Goal: Task Accomplishment & Management: Use online tool/utility

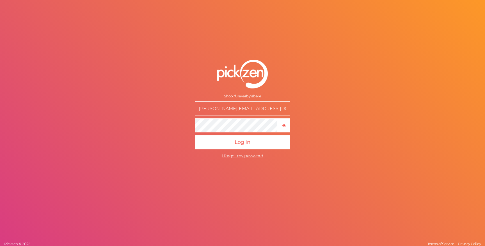
scroll to position [1687, 0]
click at [239, 109] on input "[PERSON_NAME][EMAIL_ADDRESS][DOMAIN_NAME]" at bounding box center [243, 108] width 96 height 14
type input "[PERSON_NAME][EMAIL_ADDRESS][DOMAIN_NAME]"
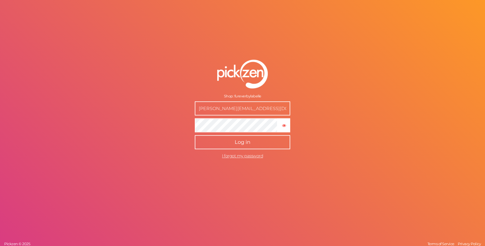
click at [247, 141] on span "Log in" at bounding box center [243, 142] width 16 height 6
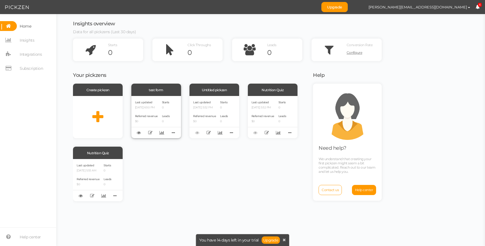
click at [162, 92] on div "test form" at bounding box center [156, 89] width 50 height 12
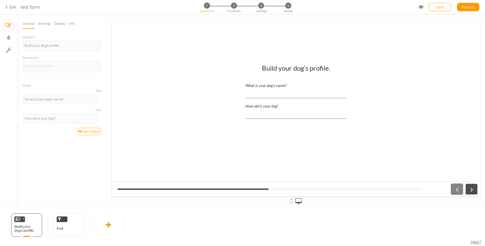
click at [473, 189] on icon at bounding box center [471, 188] width 7 height 7
click at [421, 6] on icon at bounding box center [421, 6] width 5 height 5
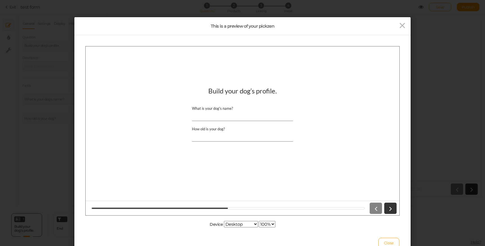
click at [212, 116] on input "What is your dog's name?" at bounding box center [242, 115] width 101 height 10
type input "dog"
click at [208, 134] on input "How old is your dog?" at bounding box center [242, 136] width 101 height 10
type input "8"
click at [387, 205] on link at bounding box center [391, 207] width 12 height 11
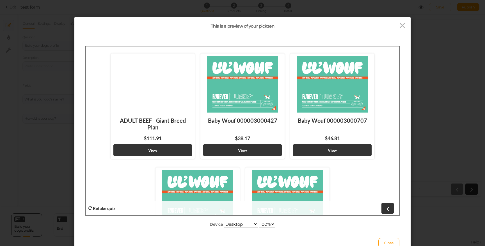
click at [196, 96] on div "ADULT BEEF - Giant Breed Plan $111.91 View Baby Wouf 000003000427 $38.17 View B…" at bounding box center [242, 164] width 309 height 228
click at [285, 60] on div "ADULT BEEF - Giant Breed Plan $111.91 View Baby Wouf 000003000427 $38.17 View B…" at bounding box center [242, 164] width 309 height 228
click at [403, 23] on icon at bounding box center [403, 25] width 8 height 8
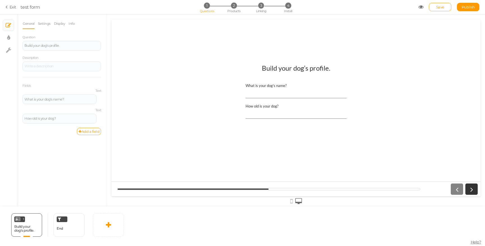
click at [230, 96] on div "Build your dog’s profile. What is your dog's name? How old is your dog?" at bounding box center [296, 108] width 183 height 97
click at [258, 91] on input "What is your dog's name?" at bounding box center [296, 93] width 101 height 10
type input "[PERSON_NAME]"
click at [270, 115] on input "How old is your dog?" at bounding box center [296, 113] width 101 height 10
type input "4"
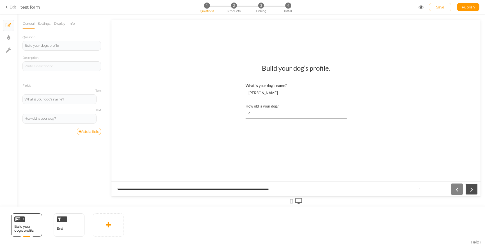
click at [471, 187] on icon at bounding box center [471, 188] width 7 height 7
click at [419, 9] on icon at bounding box center [421, 6] width 5 height 5
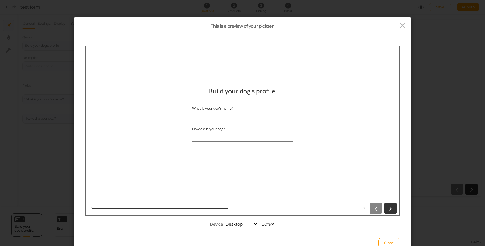
drag, startPoint x: 227, startPoint y: 113, endPoint x: 227, endPoint y: 109, distance: 3.7
click at [227, 113] on input "What is your dog's name?" at bounding box center [242, 115] width 101 height 10
type input "[PERSON_NAME]"
click at [225, 133] on input "How old is your dog?" at bounding box center [242, 136] width 101 height 10
type input "4"
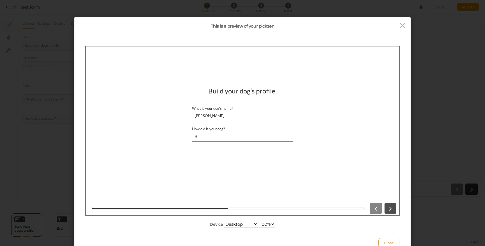
click at [385, 205] on link at bounding box center [391, 207] width 12 height 11
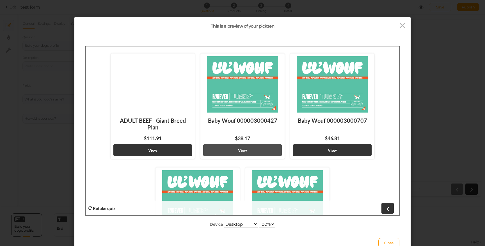
click at [240, 149] on strong "View" at bounding box center [242, 149] width 9 height 5
click at [398, 24] on div at bounding box center [355, 25] width 112 height 9
click at [403, 24] on icon at bounding box center [403, 25] width 8 height 8
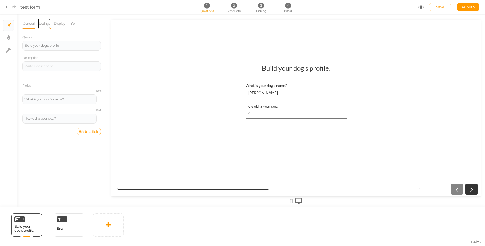
click at [42, 20] on link "Settings" at bounding box center [44, 23] width 13 height 11
click at [31, 22] on link "General" at bounding box center [28, 23] width 12 height 11
click at [263, 96] on input "[PERSON_NAME]" at bounding box center [296, 93] width 101 height 10
click at [281, 114] on input "4" at bounding box center [296, 113] width 101 height 10
click at [263, 86] on div "What is your dog's name?" at bounding box center [296, 85] width 101 height 4
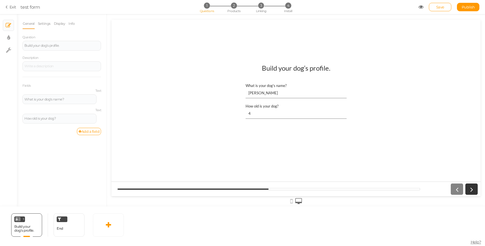
click at [263, 88] on input "[PERSON_NAME]" at bounding box center [296, 93] width 101 height 10
click at [12, 36] on link "× Display settings" at bounding box center [8, 37] width 11 height 11
select select "2"
select select "lato"
select select "fade"
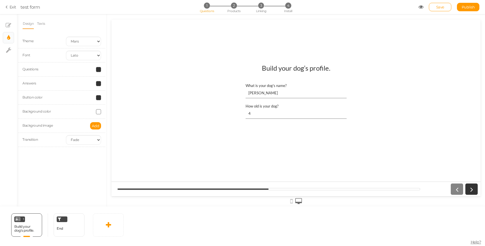
click at [272, 83] on div "What is your dog's name?" at bounding box center [296, 85] width 101 height 4
click at [272, 88] on input "[PERSON_NAME]" at bounding box center [296, 93] width 101 height 10
click at [3, 10] on section "Exit test form 1 Questions 2 Products 3 Linking 4 Install Save Publish View pub…" at bounding box center [242, 7] width 485 height 14
click at [10, 6] on link "Exit" at bounding box center [11, 7] width 11 height 6
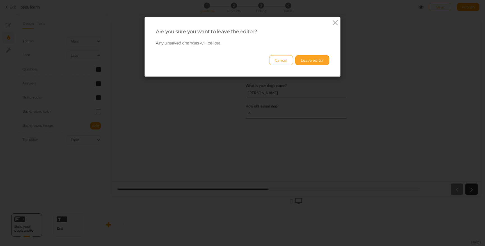
click at [318, 60] on button "Leave editor" at bounding box center [313, 60] width 34 height 10
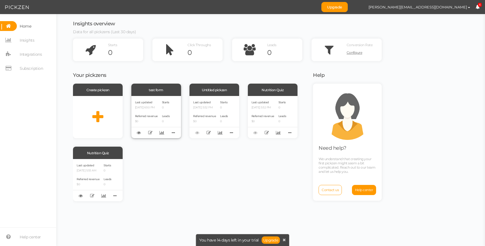
click at [152, 90] on div "test form" at bounding box center [156, 89] width 50 height 12
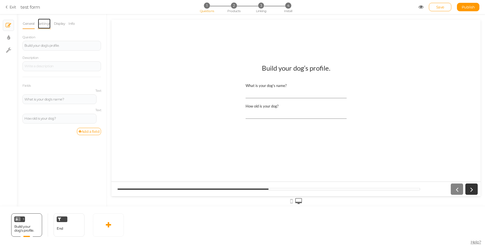
click at [44, 21] on link "Settings" at bounding box center [44, 23] width 13 height 11
click at [25, 27] on link "General" at bounding box center [28, 23] width 12 height 11
click at [232, 5] on span "2" at bounding box center [234, 6] width 6 height 6
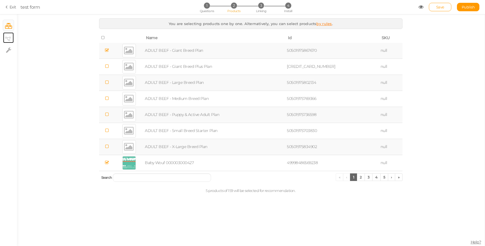
click at [7, 38] on icon at bounding box center [8, 39] width 6 height 4
